Goal: Information Seeking & Learning: Learn about a topic

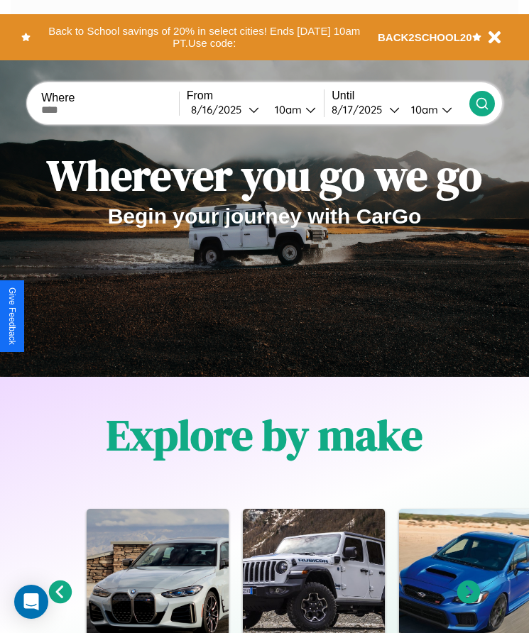
scroll to position [237, 0]
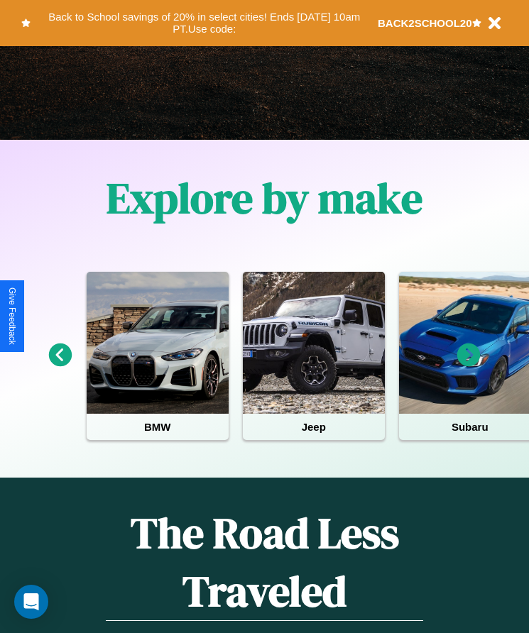
click at [469, 365] on icon at bounding box center [468, 355] width 23 height 23
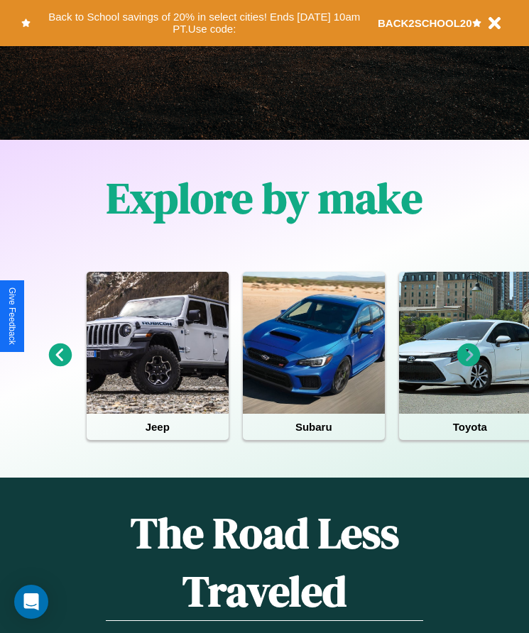
click at [469, 365] on icon at bounding box center [468, 355] width 23 height 23
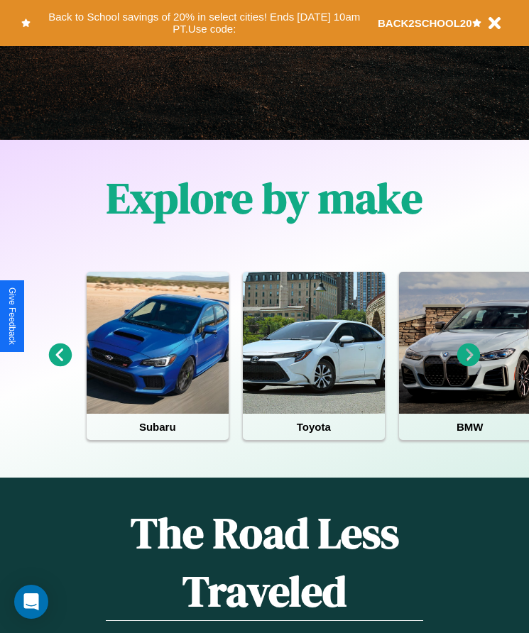
click at [469, 365] on icon at bounding box center [468, 355] width 23 height 23
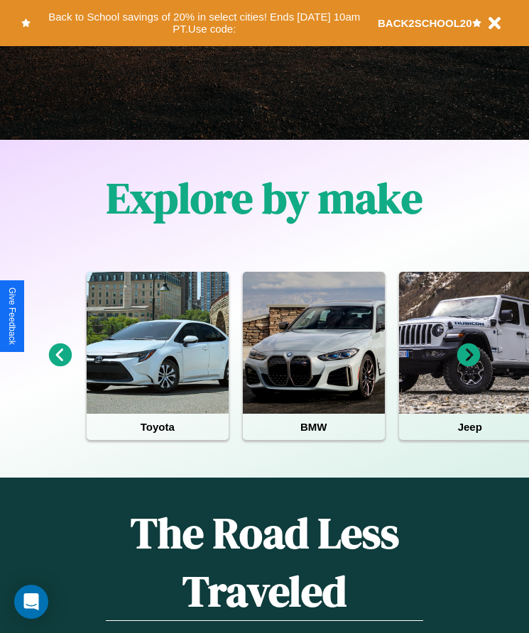
click at [469, 365] on icon at bounding box center [468, 355] width 23 height 23
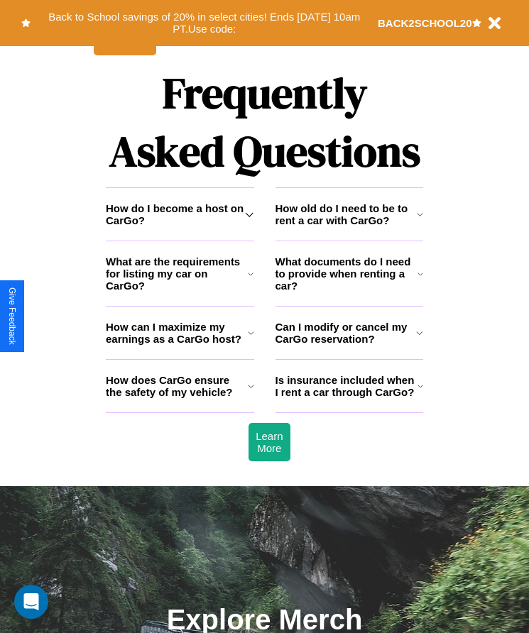
scroll to position [1852, 0]
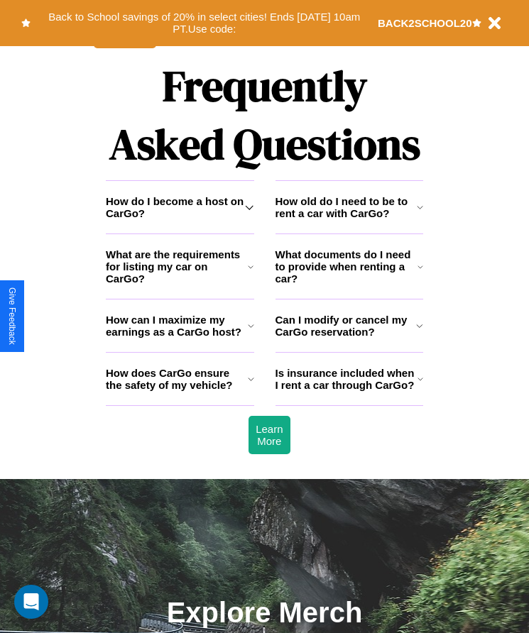
click at [180, 285] on h3 "What are the requirements for listing my car on CarGo?" at bounding box center [177, 266] width 142 height 36
click at [180, 338] on h3 "How can I maximize my earnings as a CarGo host?" at bounding box center [177, 326] width 142 height 24
click at [251, 273] on icon at bounding box center [251, 266] width 6 height 11
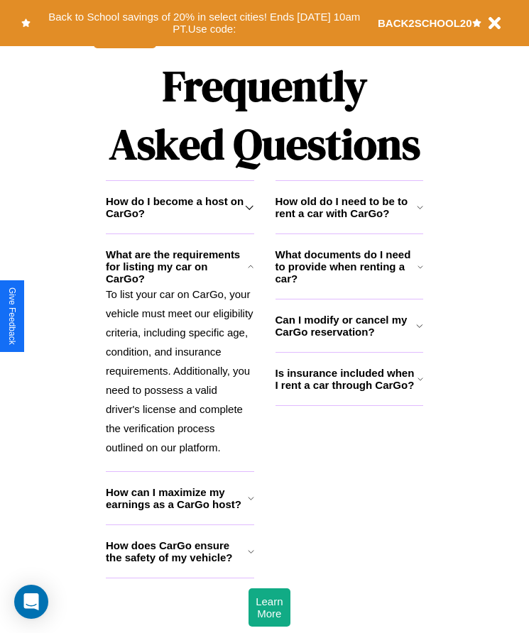
click at [420, 273] on icon at bounding box center [420, 266] width 6 height 11
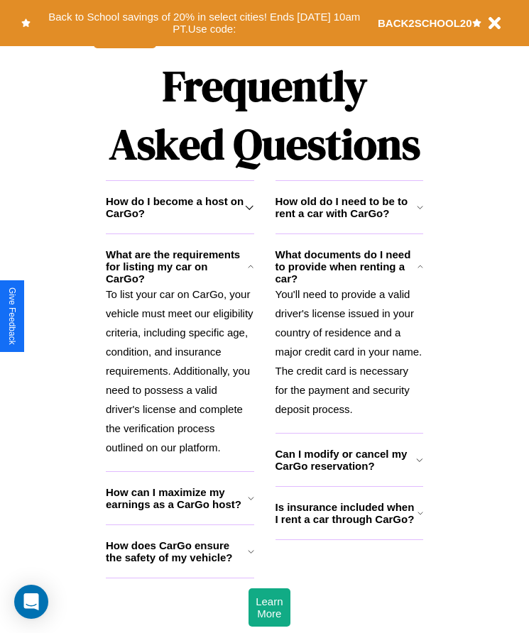
click at [420, 213] on icon at bounding box center [420, 207] width 6 height 11
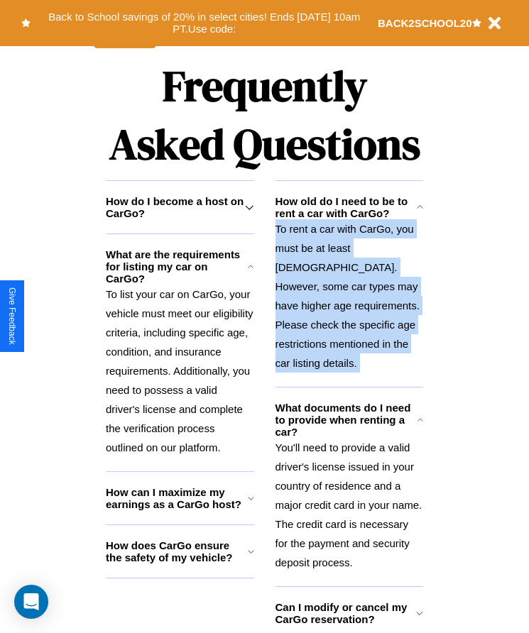
click at [349, 297] on p "To rent a car with CarGo, you must be at least [DEMOGRAPHIC_DATA]. However, som…" at bounding box center [349, 295] width 148 height 153
